Goal: Task Accomplishment & Management: Use online tool/utility

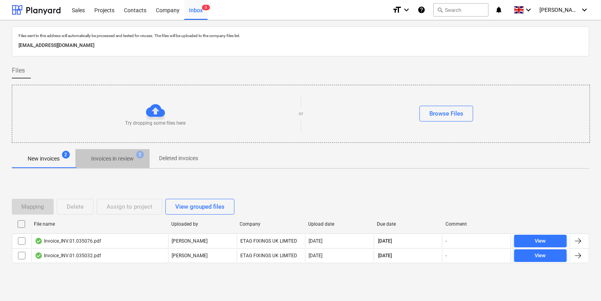
click at [110, 158] on p "Invoices in review" at bounding box center [112, 159] width 43 height 8
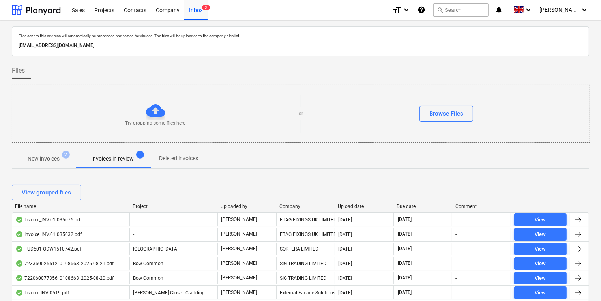
click at [58, 159] on p "New invoices" at bounding box center [44, 159] width 32 height 8
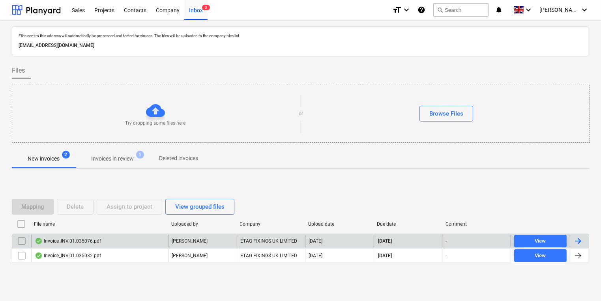
click at [108, 241] on div "Invoice_INV.01.035076.pdf" at bounding box center [99, 241] width 137 height 13
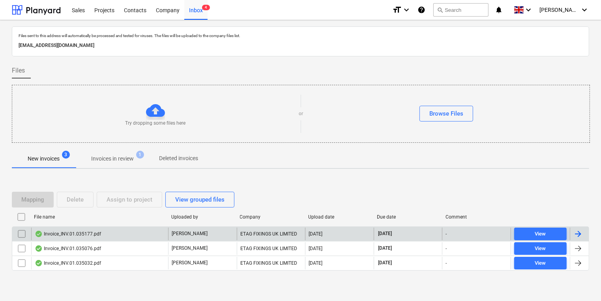
click at [72, 237] on div "Invoice_INV.01.035177.pdf" at bounding box center [99, 234] width 137 height 13
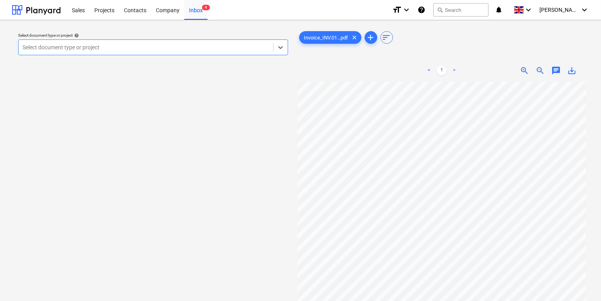
scroll to position [71, 17]
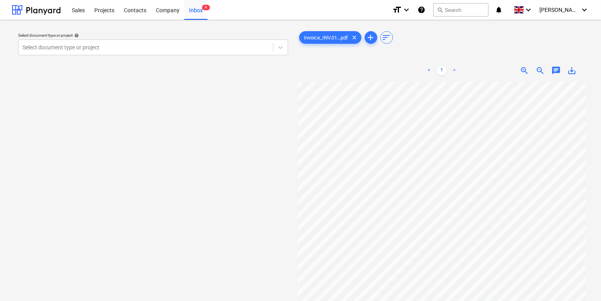
click at [0, 127] on html "Sales Projects Contacts Company Inbox 4 format_size keyboard_arrow_down help se…" at bounding box center [300, 150] width 601 height 301
click at [374, 137] on div "Select document type or project help Select document type or project Invoice_IN…" at bounding box center [300, 194] width 577 height 337
click at [215, 7] on div "Sales Projects Contacts Company Inbox 4" at bounding box center [226, 10] width 319 height 20
click at [192, 9] on div "Inbox 4" at bounding box center [195, 10] width 23 height 20
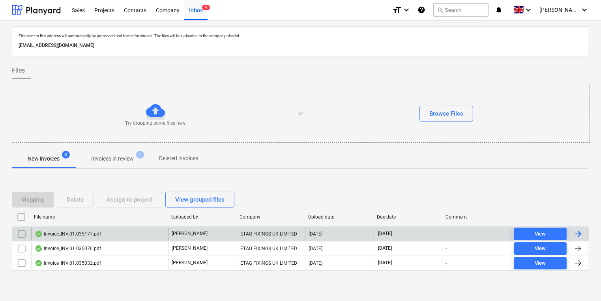
click at [148, 229] on div "Invoice_INV.01.035177.pdf" at bounding box center [99, 234] width 137 height 13
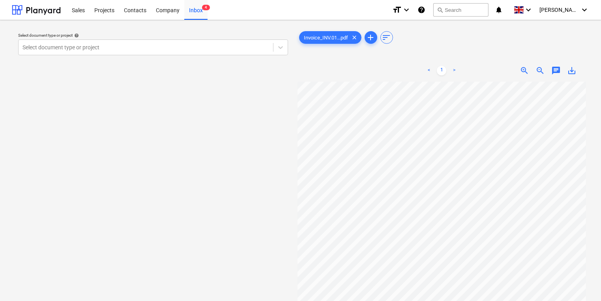
scroll to position [0, 7]
click at [178, 51] on div at bounding box center [145, 47] width 246 height 8
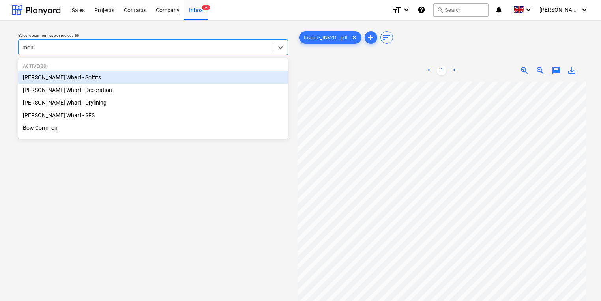
type input "mont"
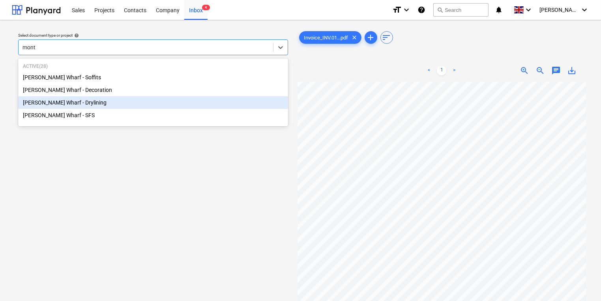
click at [147, 104] on div "[PERSON_NAME] Wharf - Drylining" at bounding box center [153, 102] width 270 height 13
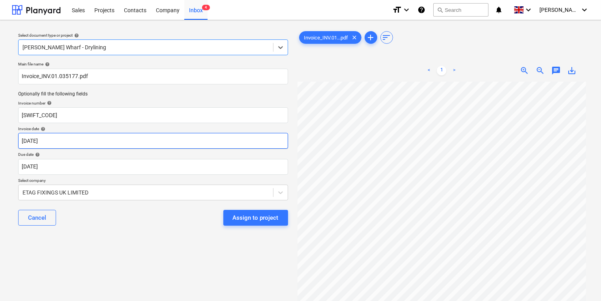
click at [90, 144] on body "Sales Projects Contacts Company Inbox 4 format_size keyboard_arrow_down help se…" at bounding box center [300, 150] width 601 height 301
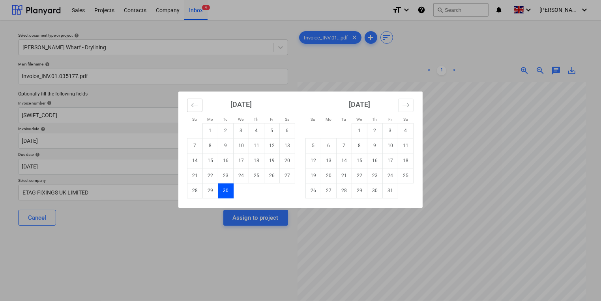
click at [188, 106] on button "Move backward to switch to the previous month." at bounding box center [194, 105] width 15 height 13
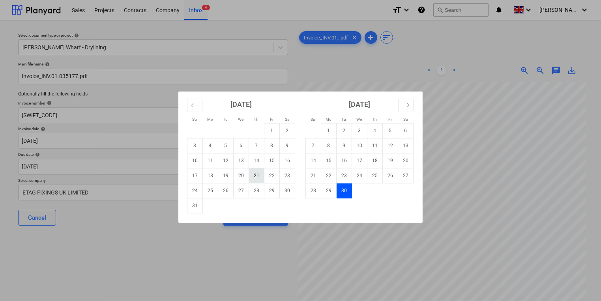
click at [260, 173] on td "21" at bounding box center [256, 175] width 15 height 15
type input "[DATE]"
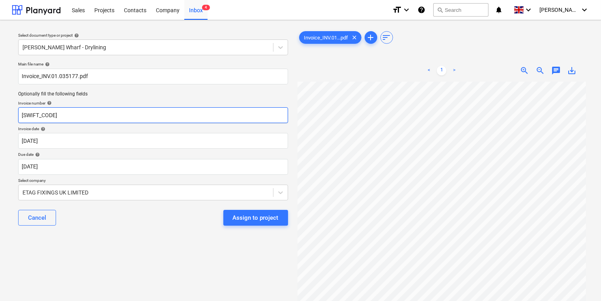
drag, startPoint x: 121, startPoint y: 113, endPoint x: -2, endPoint y: 114, distance: 123.0
click at [0, 114] on html "Sales Projects Contacts Company Inbox 4 format_size keyboard_arrow_down help se…" at bounding box center [300, 150] width 601 height 301
type input "#INV.01.035177"
click at [112, 220] on div "Cancel Assign to project" at bounding box center [153, 217] width 270 height 28
click at [218, 213] on div "Assign to project" at bounding box center [252, 218] width 71 height 16
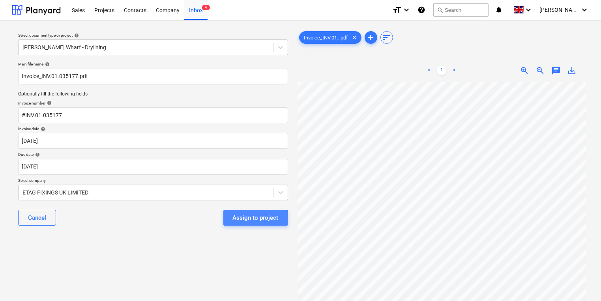
click at [230, 218] on button "Assign to project" at bounding box center [255, 218] width 65 height 16
